Goal: Check status

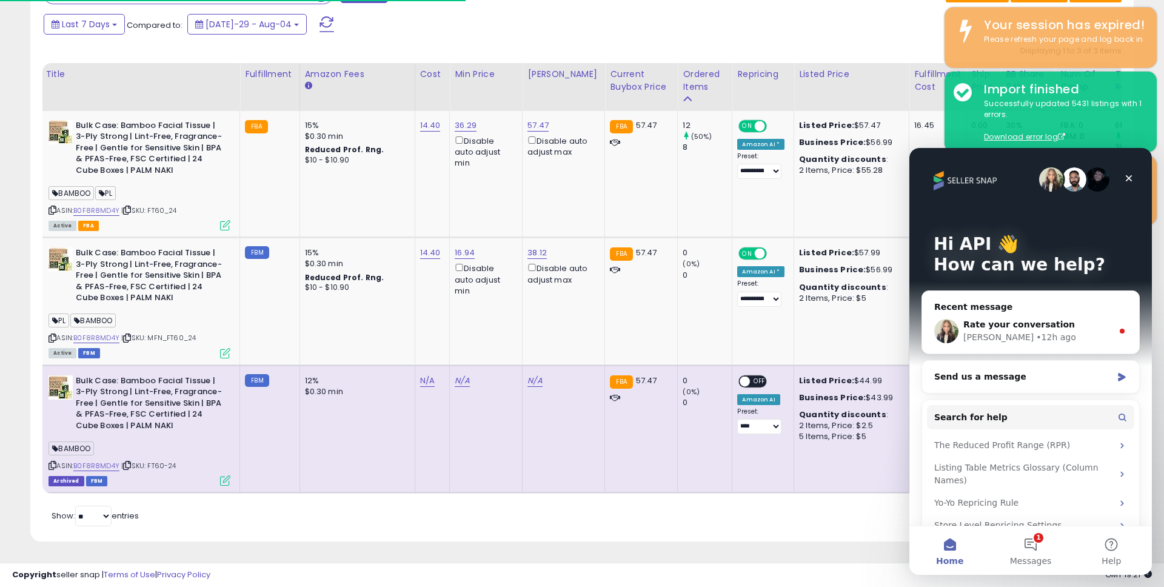
scroll to position [0, 81]
